Goal: Find specific page/section: Find specific page/section

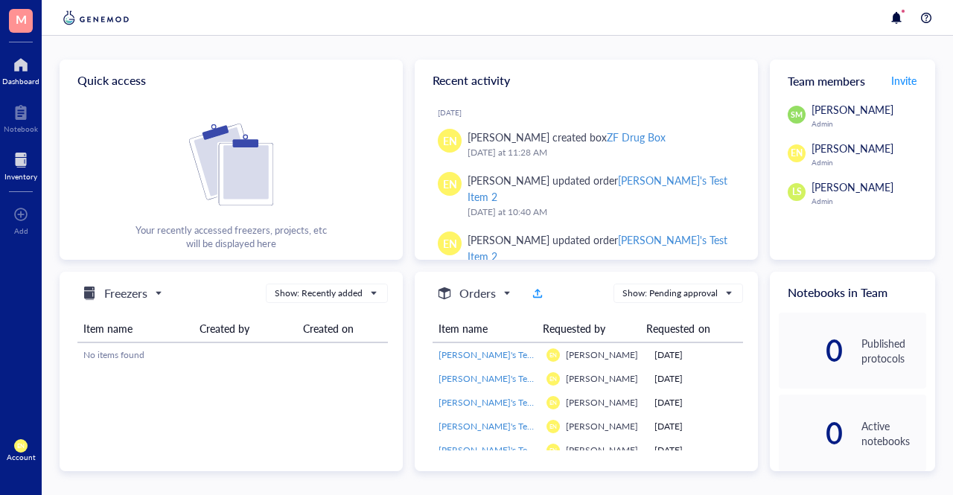
click at [24, 156] on div at bounding box center [20, 160] width 33 height 24
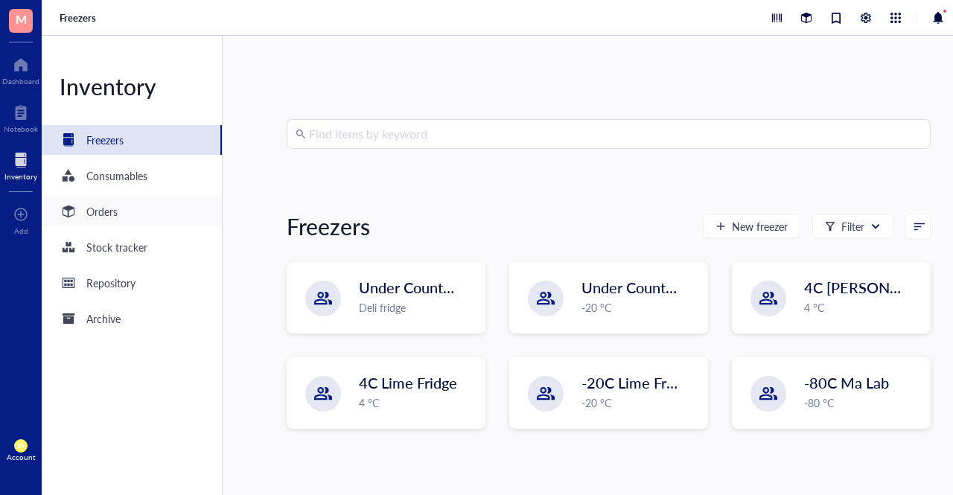
click at [138, 208] on div "Orders" at bounding box center [132, 212] width 180 height 30
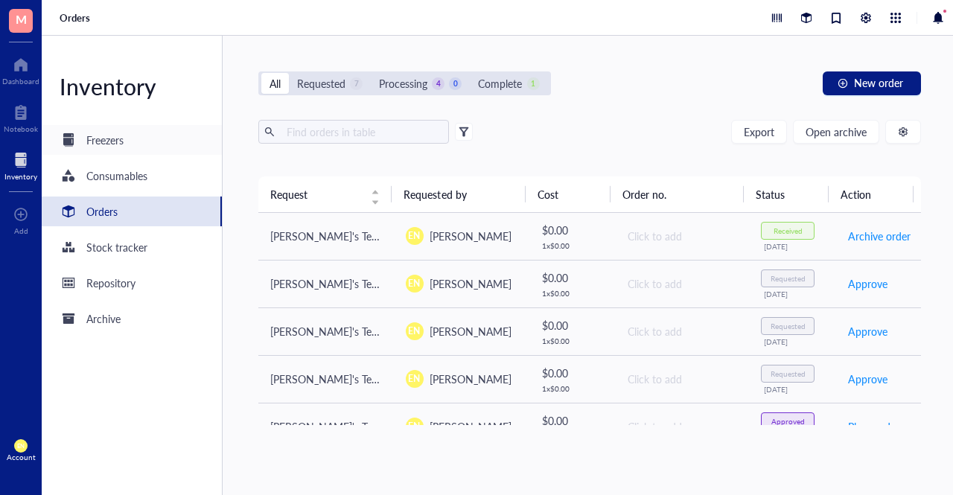
click at [150, 138] on div "Freezers" at bounding box center [132, 140] width 180 height 30
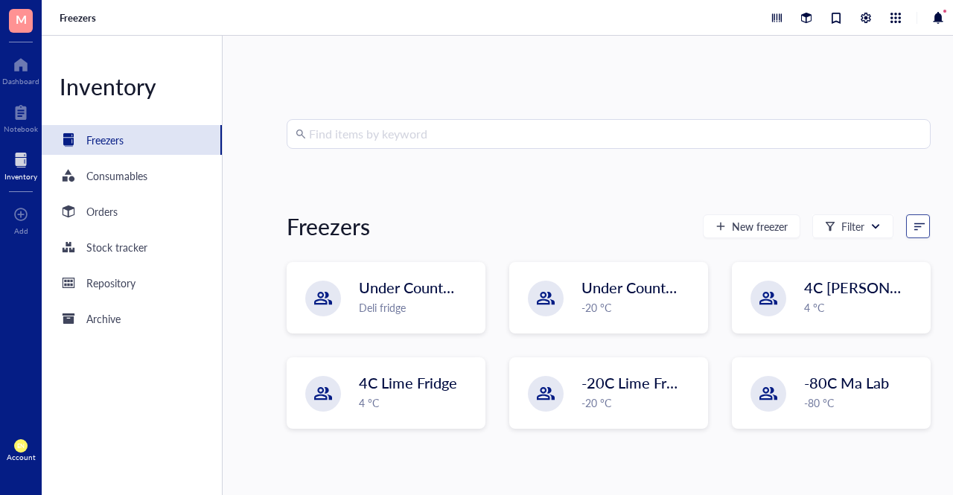
click at [907, 231] on input "search" at bounding box center [911, 226] width 9 height 22
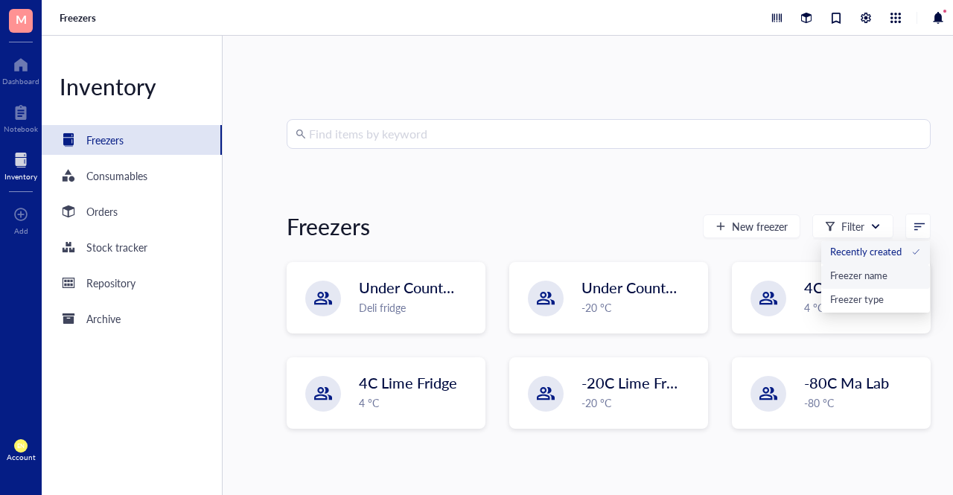
click at [885, 275] on div "Freezer name" at bounding box center [875, 275] width 91 height 13
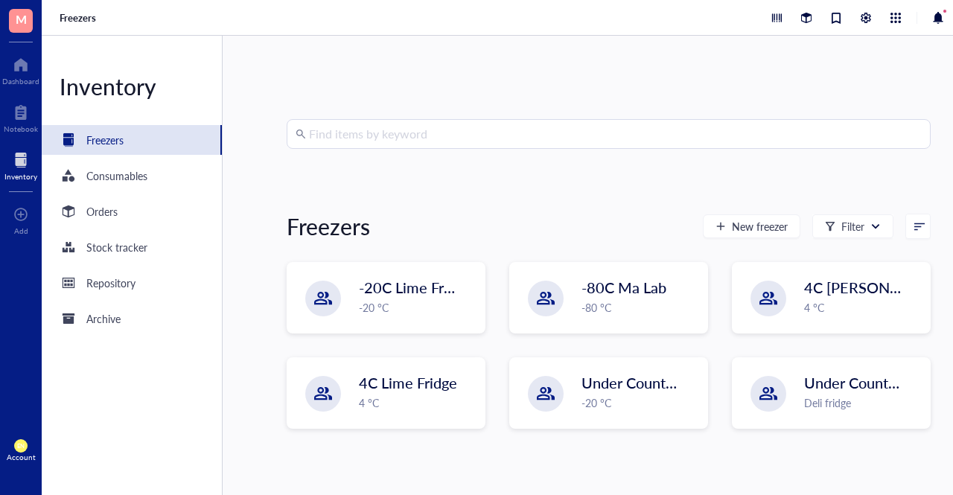
click at [920, 223] on span at bounding box center [920, 226] width 13 height 10
click at [885, 304] on div "Freezer type" at bounding box center [871, 299] width 54 height 13
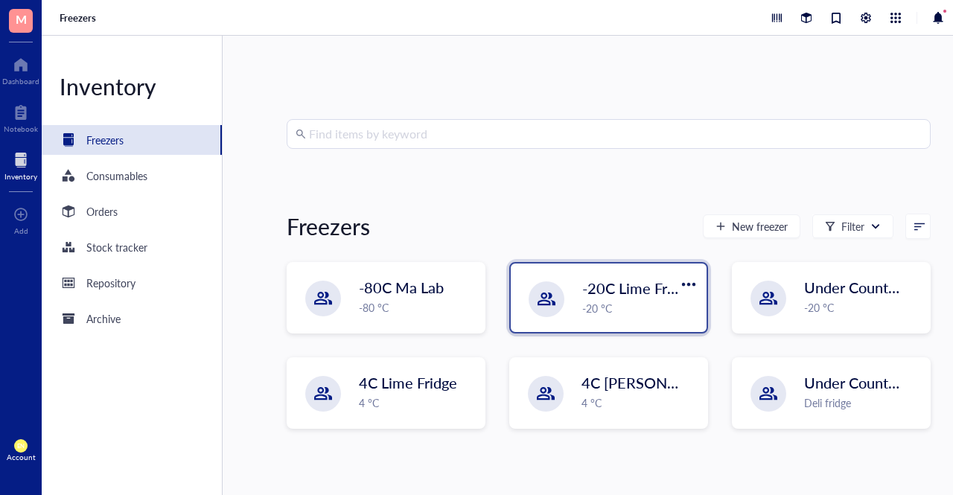
click at [585, 288] on span "-20C Lime Freezer" at bounding box center [642, 288] width 121 height 21
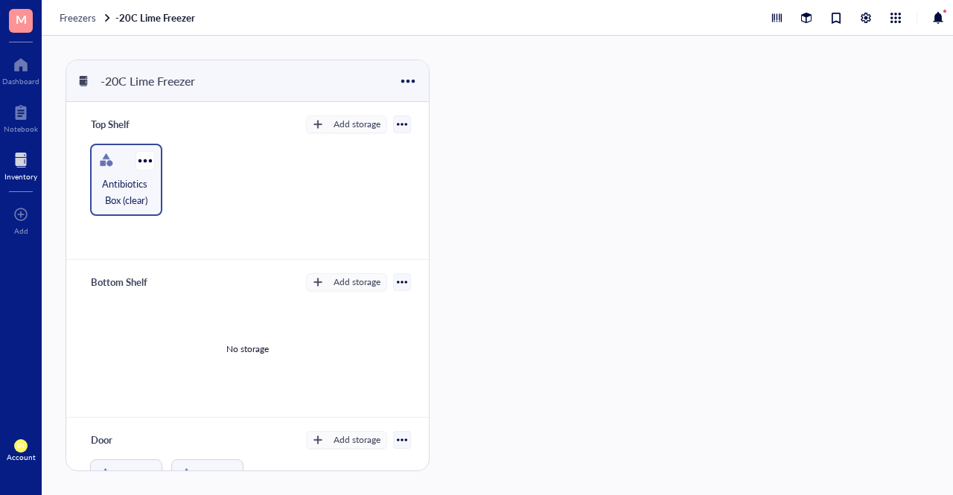
click at [112, 168] on div at bounding box center [107, 160] width 24 height 24
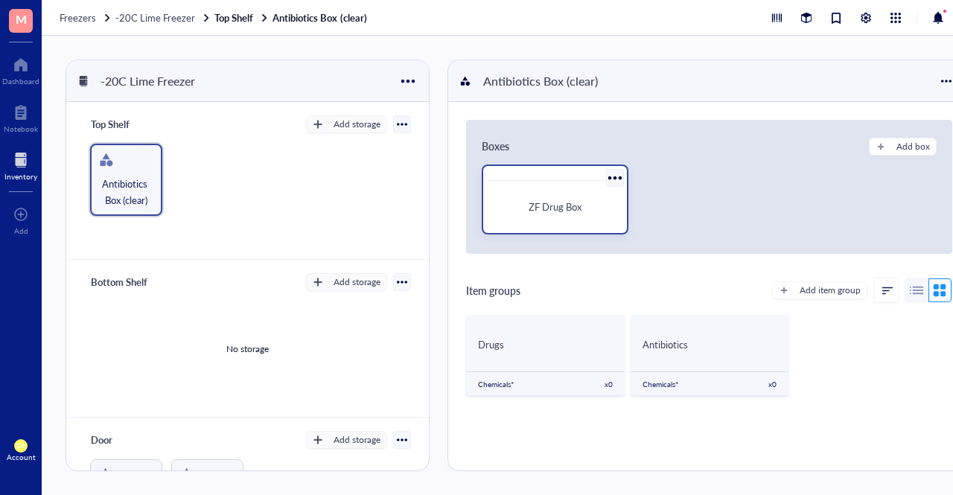
click at [543, 200] on span "ZF Drug Box" at bounding box center [555, 207] width 53 height 14
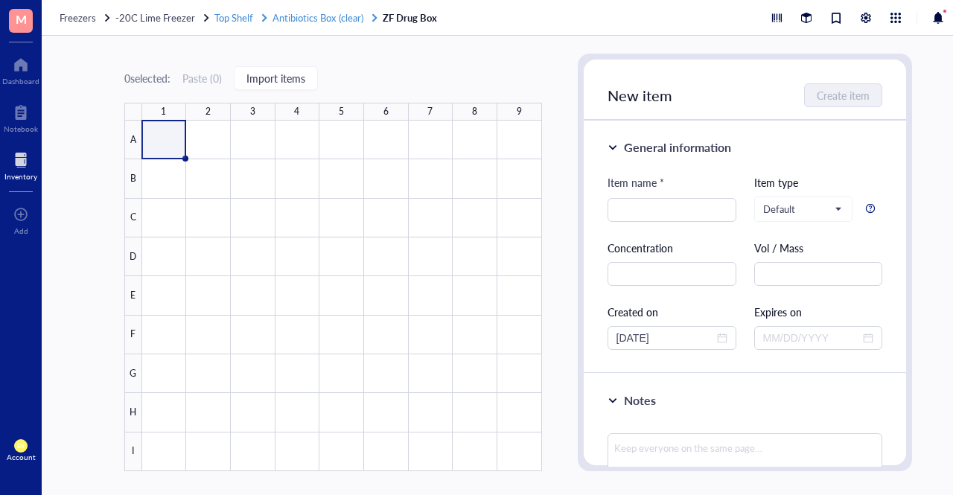
click at [286, 20] on span "Antibiotics Box (clear)" at bounding box center [318, 17] width 90 height 14
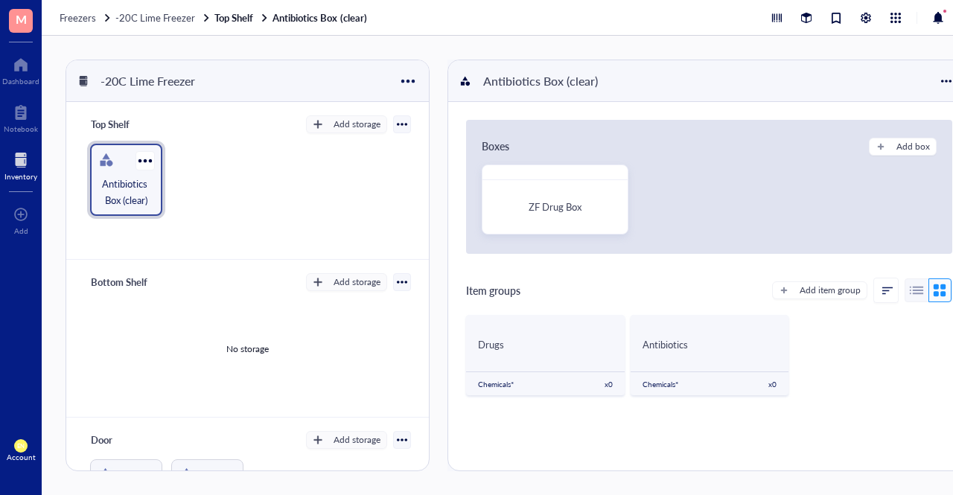
click at [101, 179] on span "Antibiotics Box (clear)" at bounding box center [126, 192] width 57 height 33
click at [611, 181] on div at bounding box center [615, 178] width 22 height 22
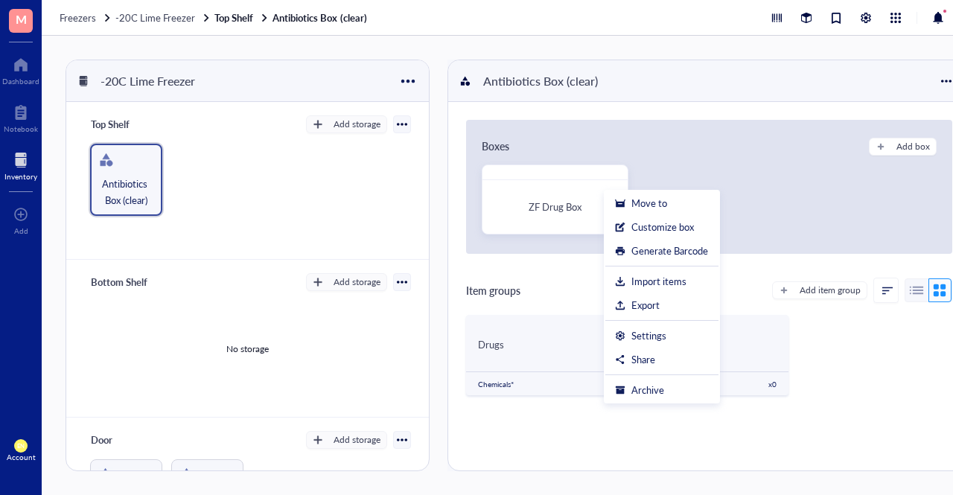
click at [305, 194] on div "Antibiotics Box (clear)" at bounding box center [247, 180] width 327 height 72
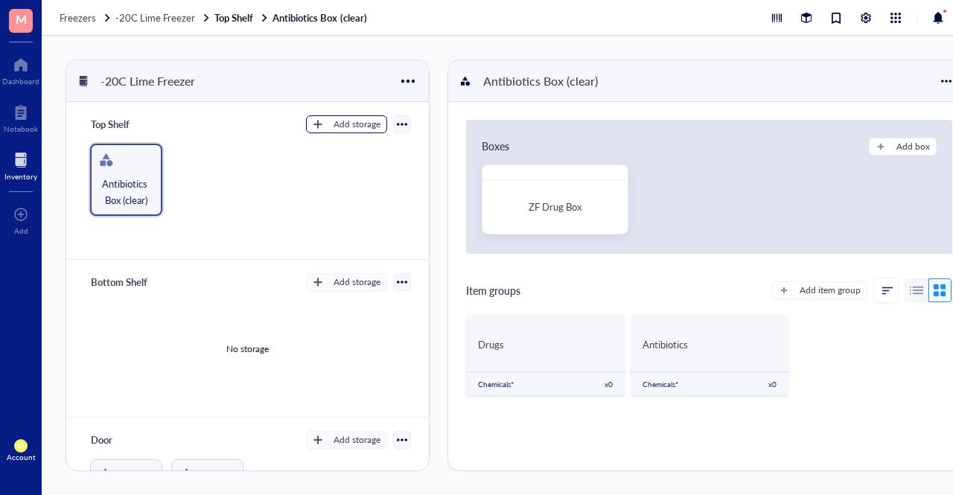
click at [334, 130] on div "Add storage" at bounding box center [357, 124] width 47 height 13
click at [341, 176] on span "Category" at bounding box center [354, 173] width 85 height 16
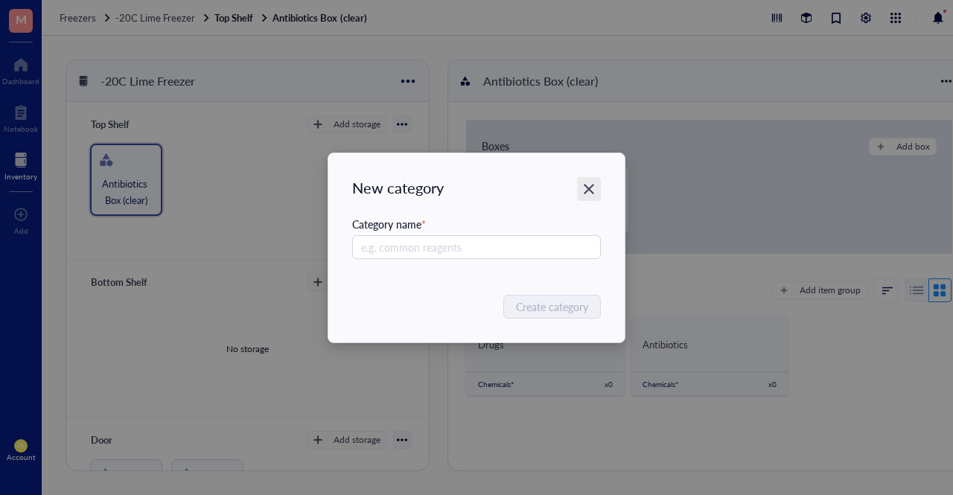
click at [582, 192] on icon "Close" at bounding box center [589, 189] width 14 height 14
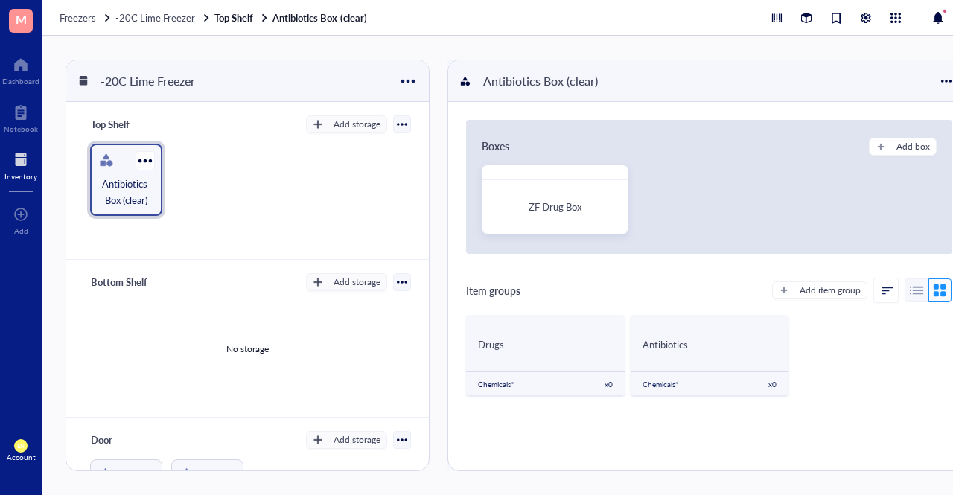
click at [138, 185] on span "Antibiotics Box (clear)" at bounding box center [126, 192] width 57 height 33
click at [952, 85] on div at bounding box center [946, 81] width 24 height 24
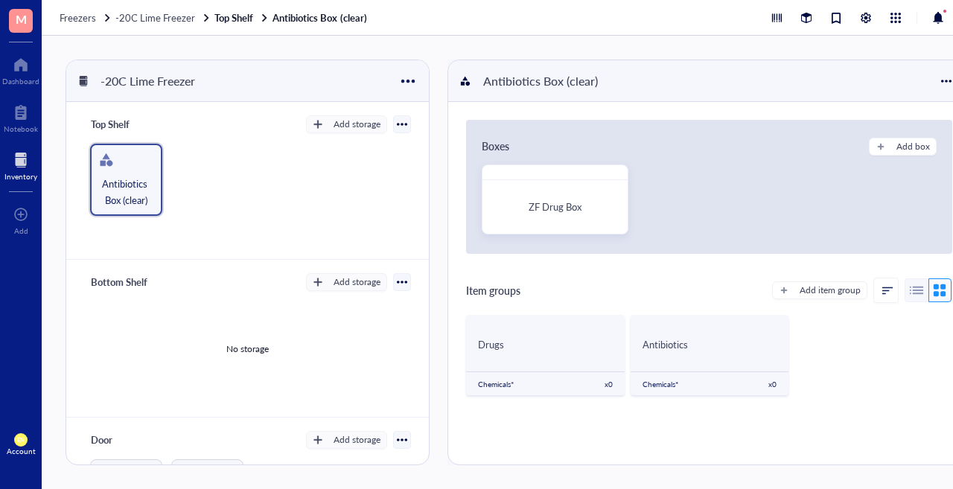
click at [777, 68] on div "Antibiotics Box (clear)" at bounding box center [709, 81] width 522 height 42
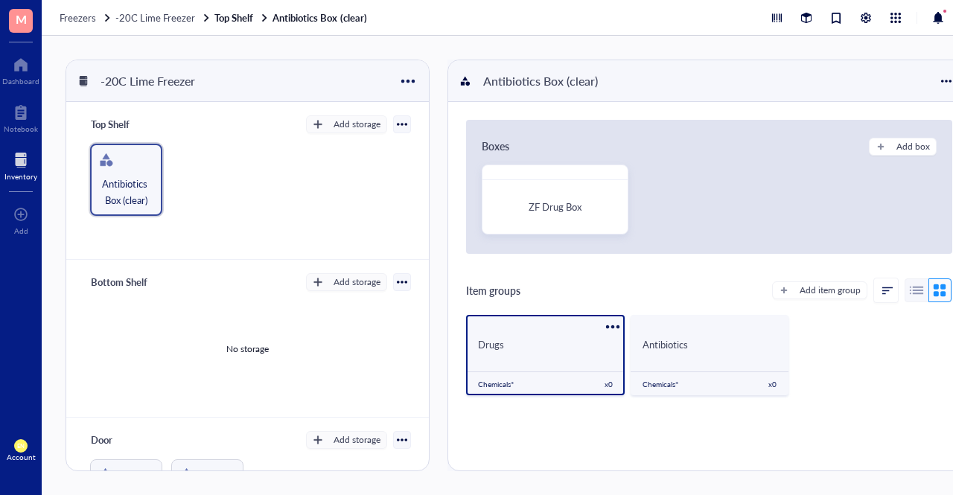
click at [558, 344] on div "Drugs" at bounding box center [545, 344] width 134 height 13
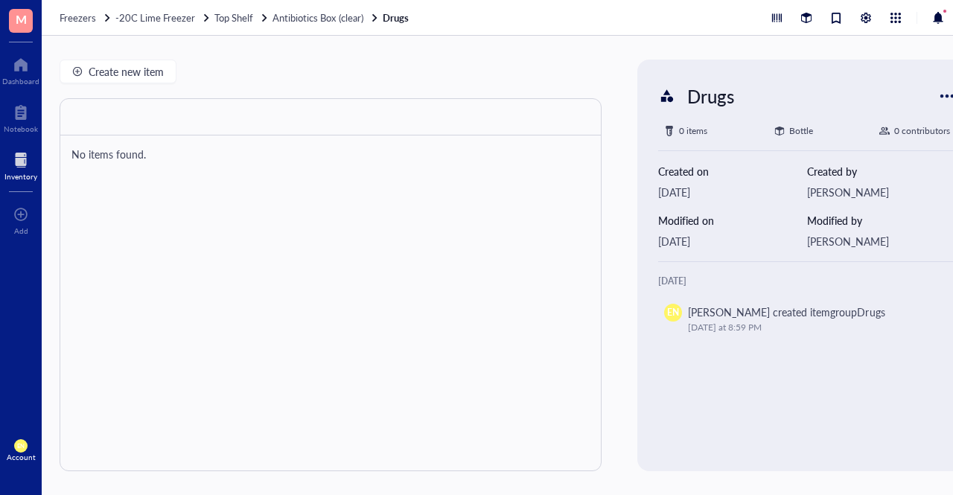
click at [558, 344] on div at bounding box center [331, 284] width 542 height 373
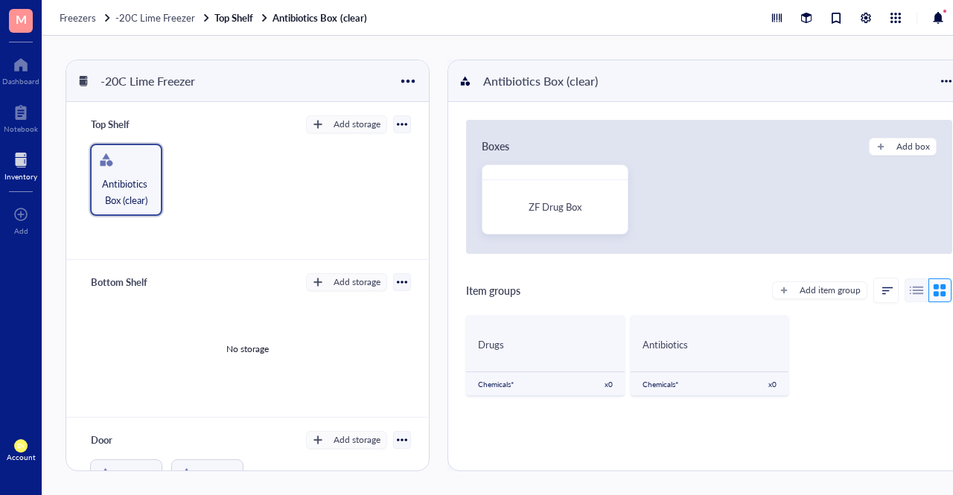
scroll to position [1, 0]
